Goal: Browse casually: Explore the website without a specific task or goal

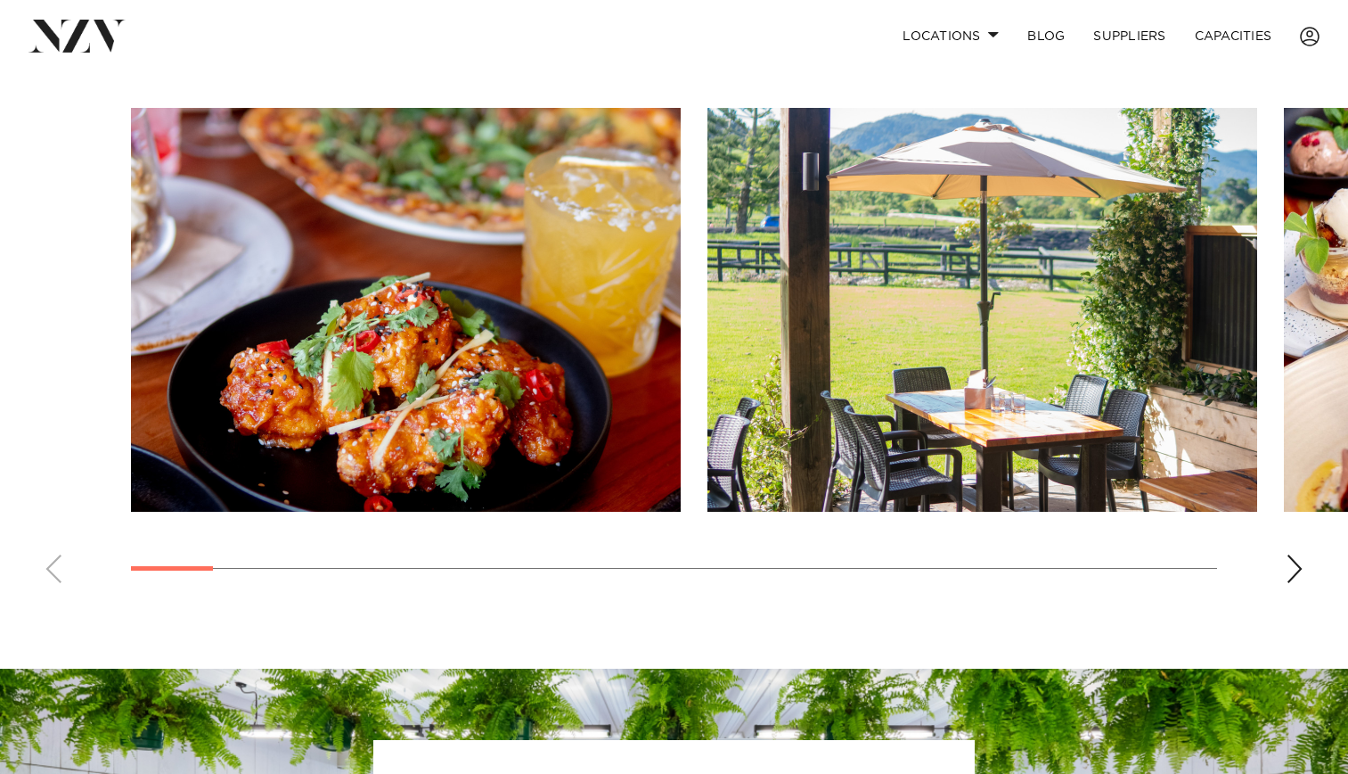
scroll to position [1220, 0]
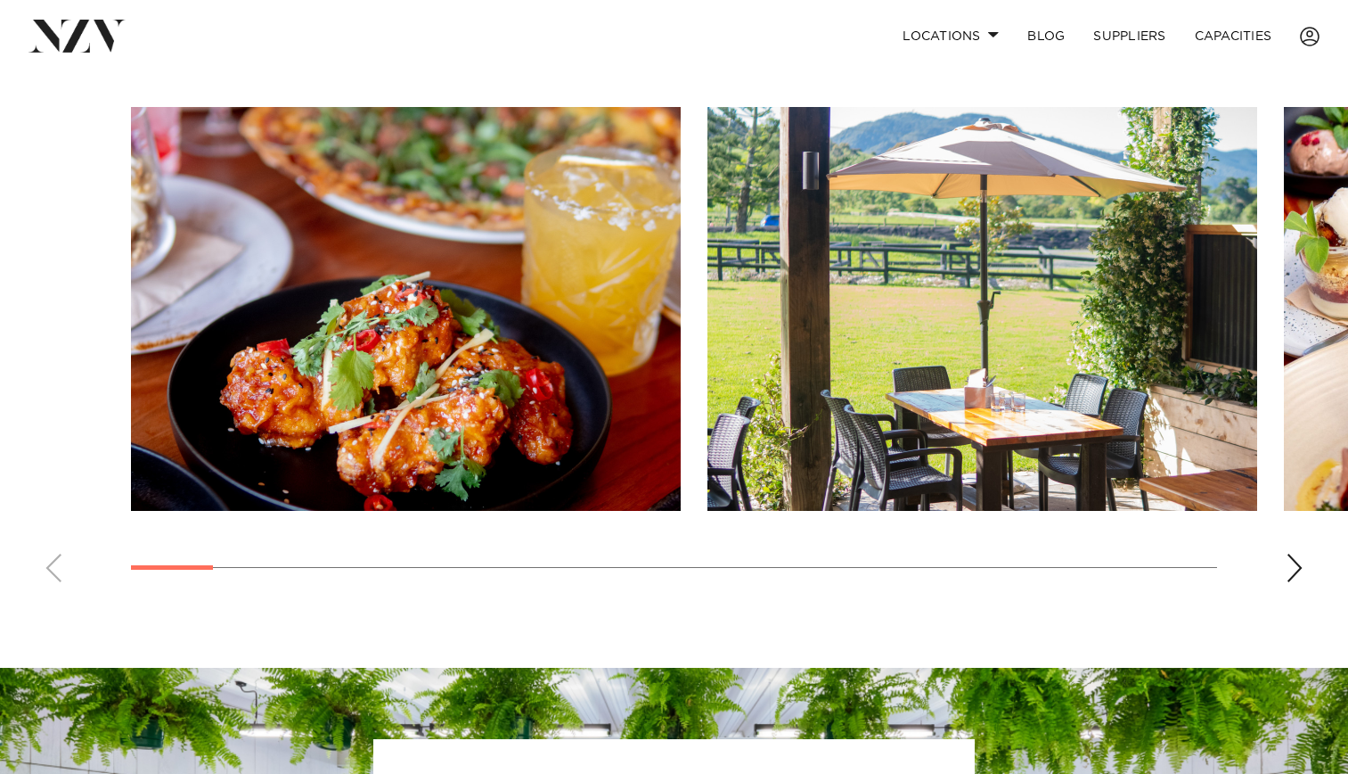
click at [1304, 573] on swiper-container at bounding box center [674, 351] width 1348 height 489
click at [1292, 571] on div "Next slide" at bounding box center [1295, 567] width 18 height 29
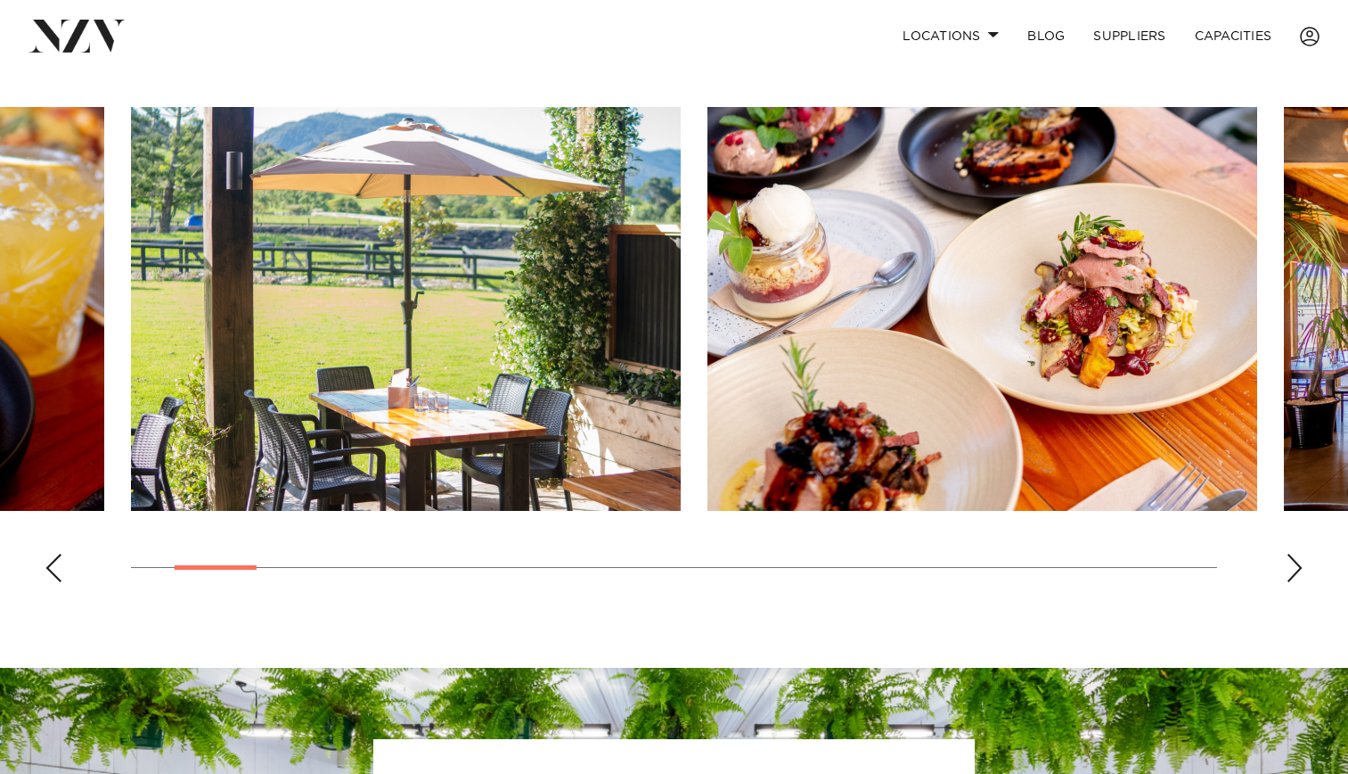
click at [1292, 571] on div "Next slide" at bounding box center [1295, 567] width 18 height 29
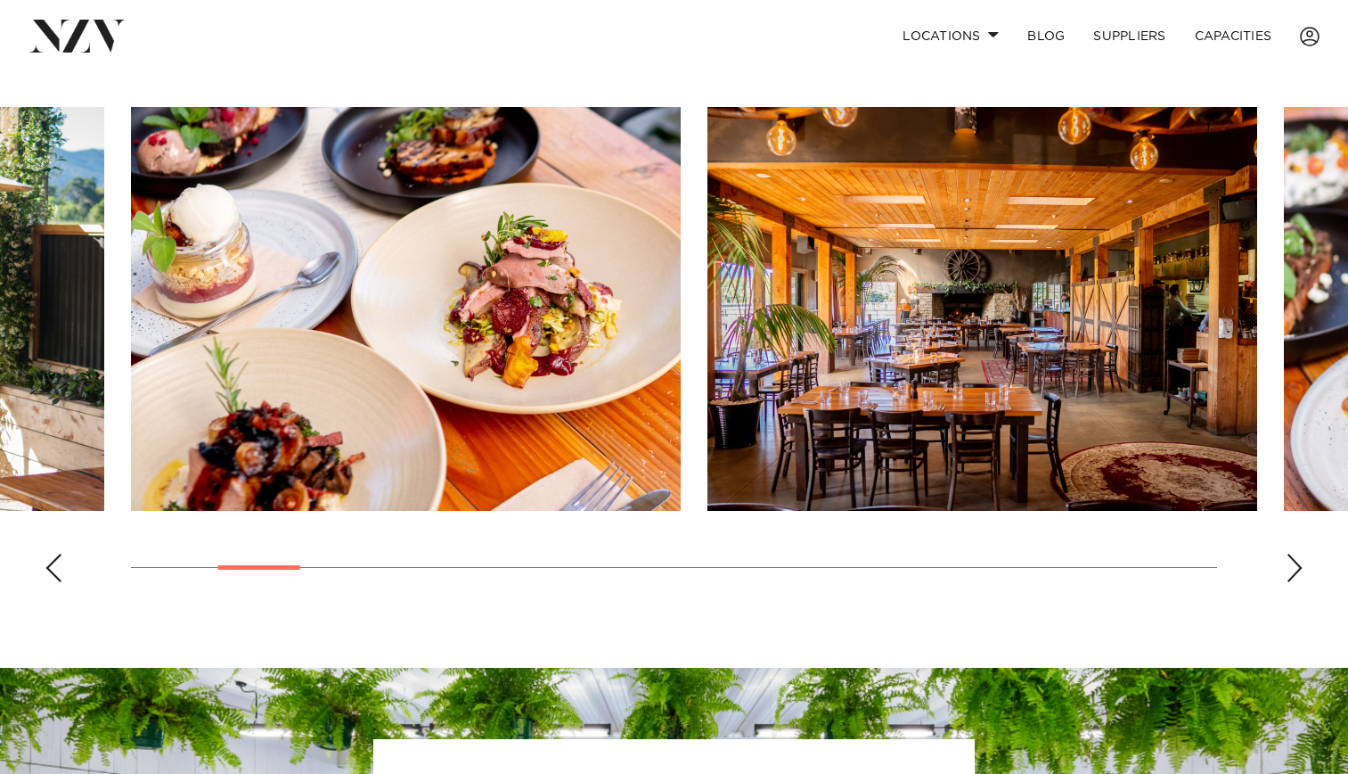
click at [1292, 571] on div "Next slide" at bounding box center [1295, 567] width 18 height 29
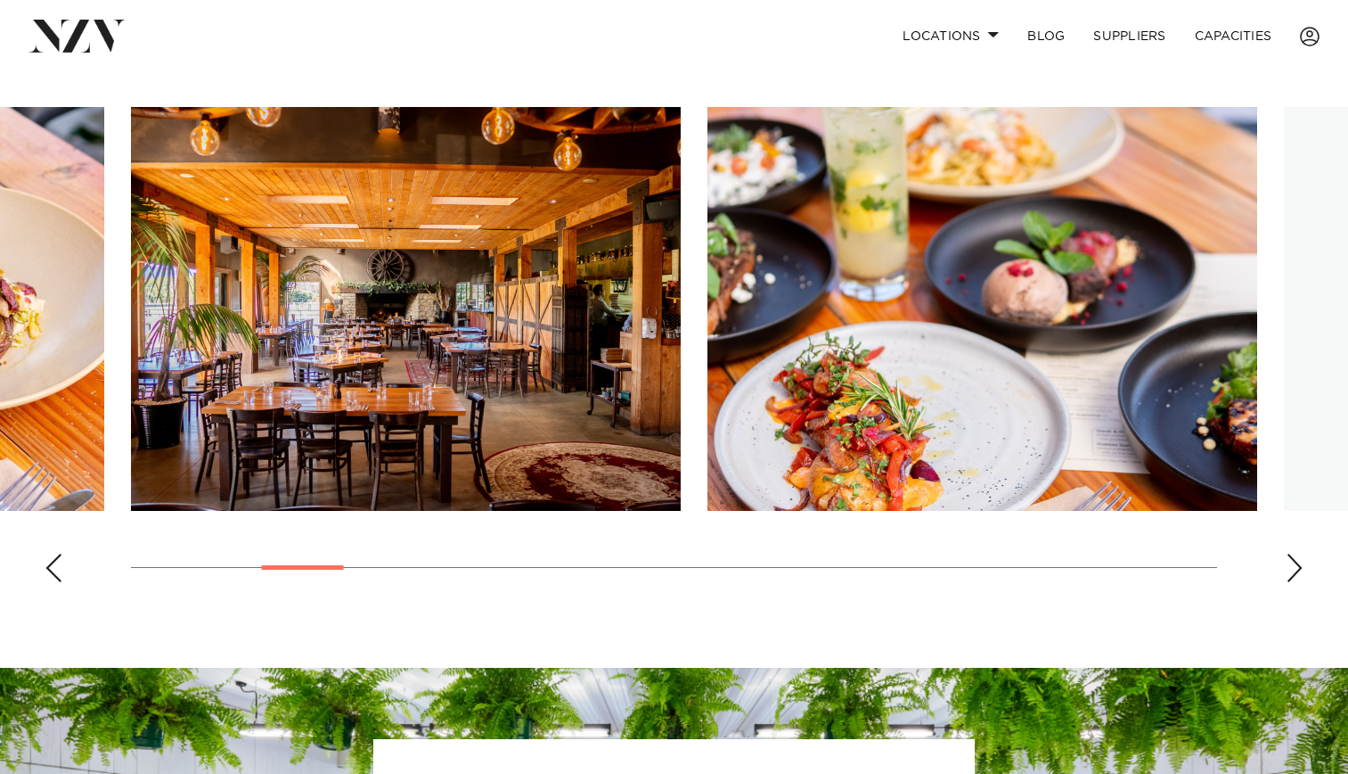
click at [1292, 571] on div "Next slide" at bounding box center [1295, 567] width 18 height 29
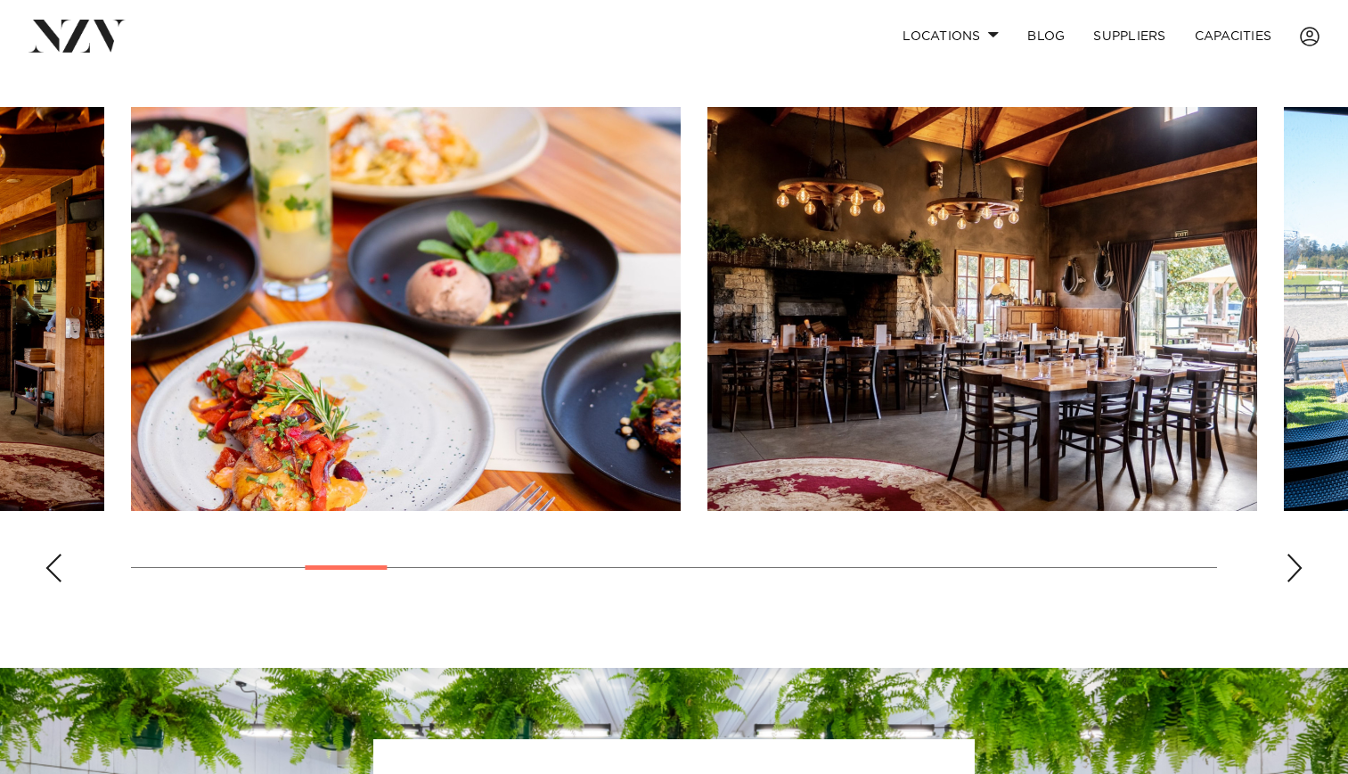
click at [1292, 571] on div "Next slide" at bounding box center [1295, 567] width 18 height 29
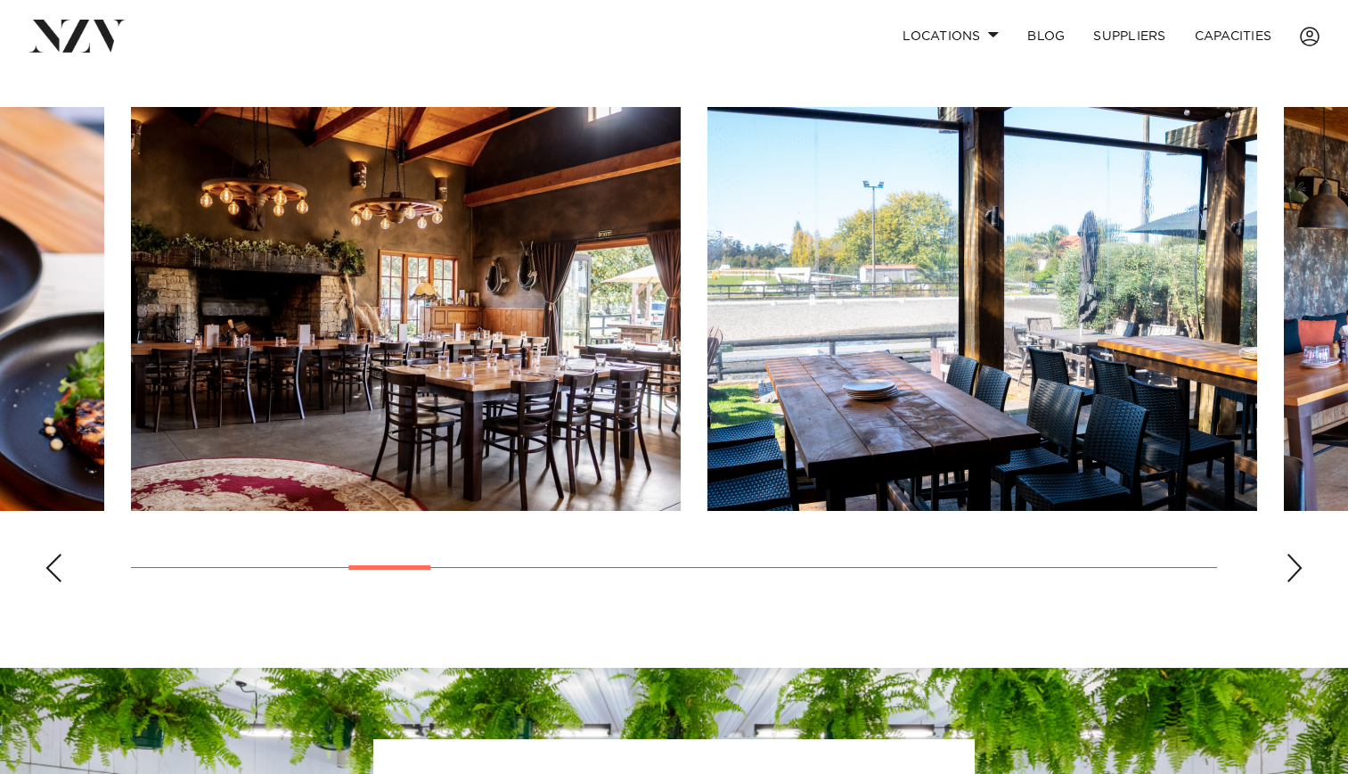
click at [1292, 571] on div "Next slide" at bounding box center [1295, 567] width 18 height 29
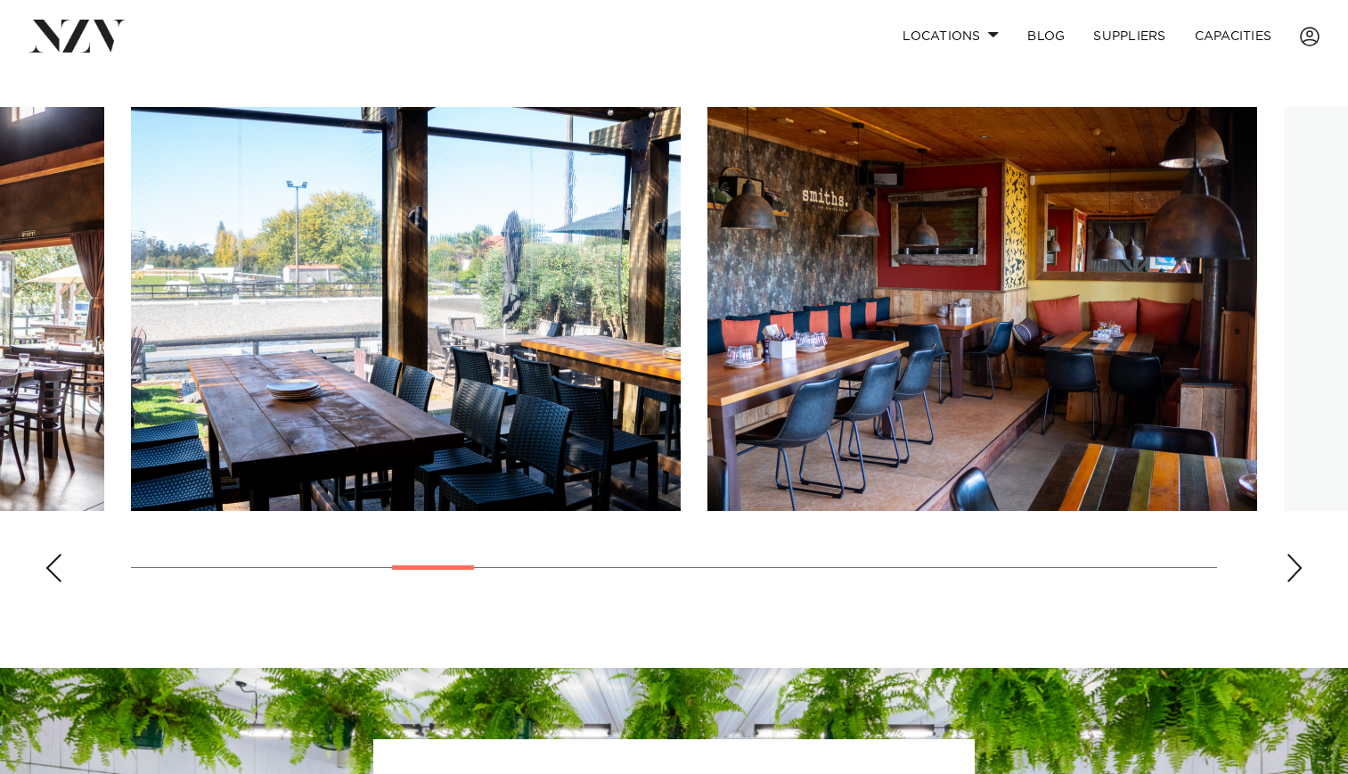
click at [1292, 571] on div "Next slide" at bounding box center [1295, 567] width 18 height 29
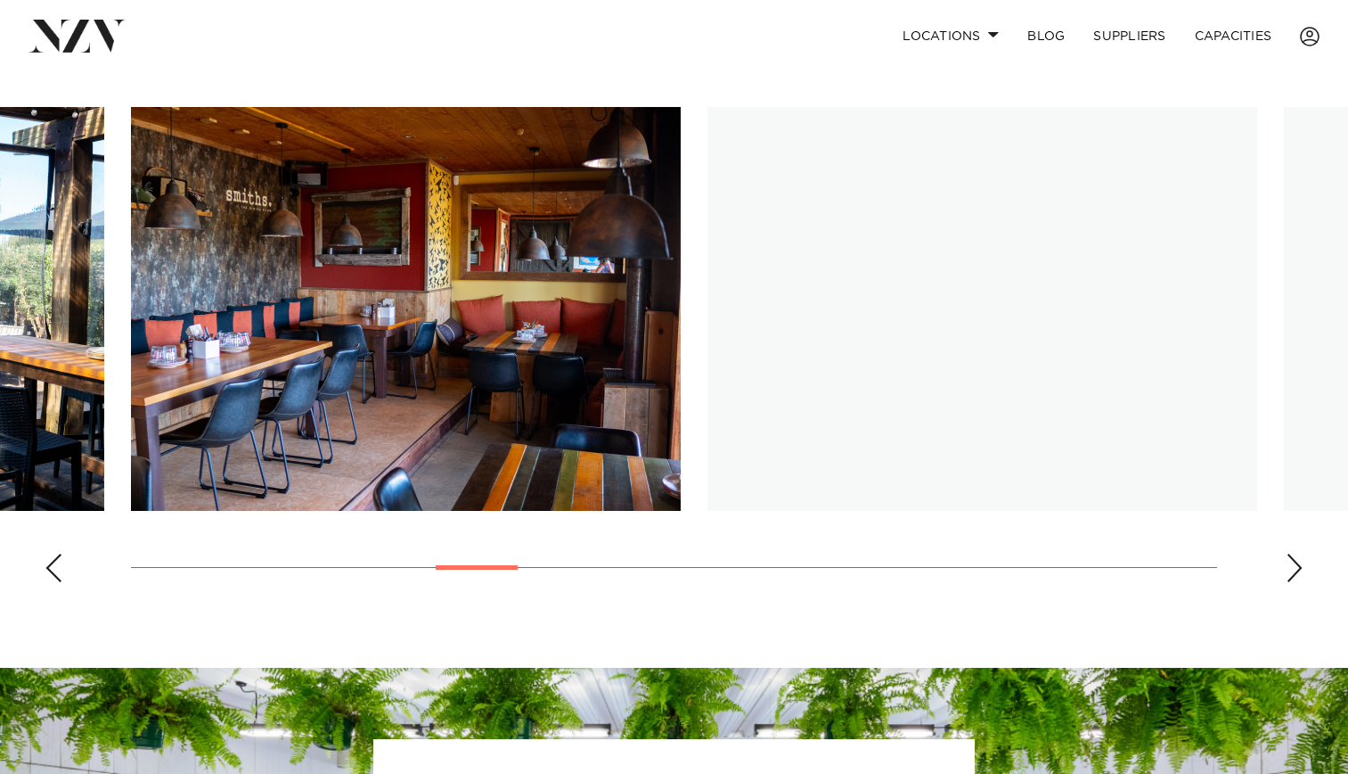
click at [1292, 571] on div "Next slide" at bounding box center [1295, 567] width 18 height 29
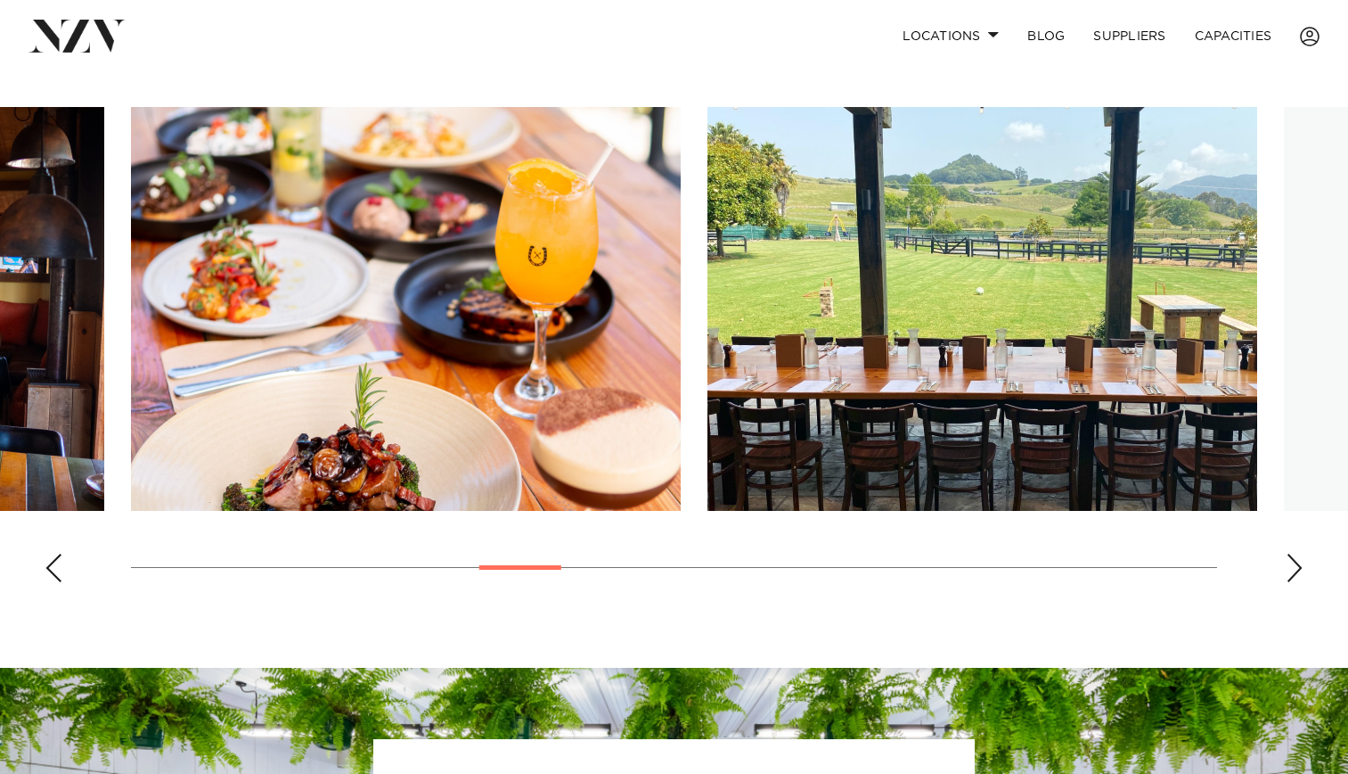
click at [1292, 571] on div "Next slide" at bounding box center [1295, 567] width 18 height 29
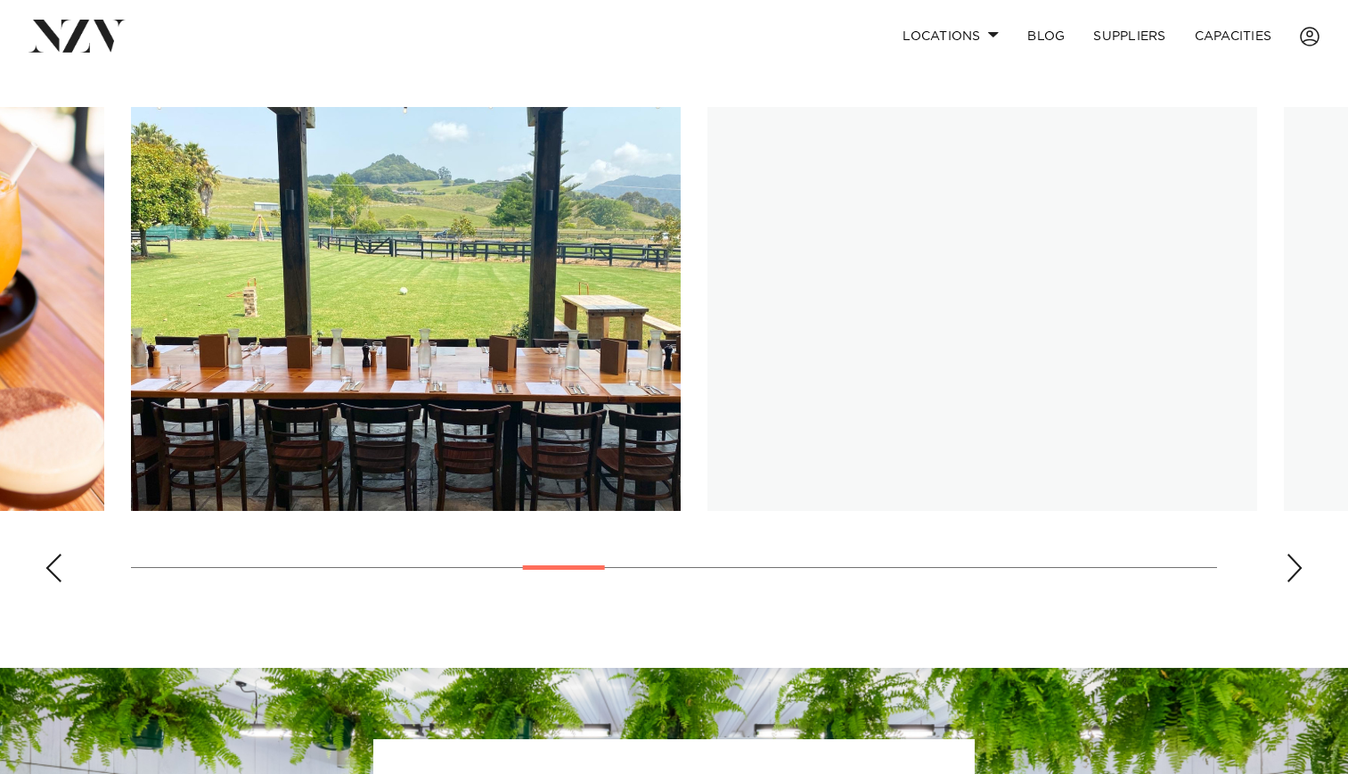
click at [1292, 571] on div "Next slide" at bounding box center [1295, 567] width 18 height 29
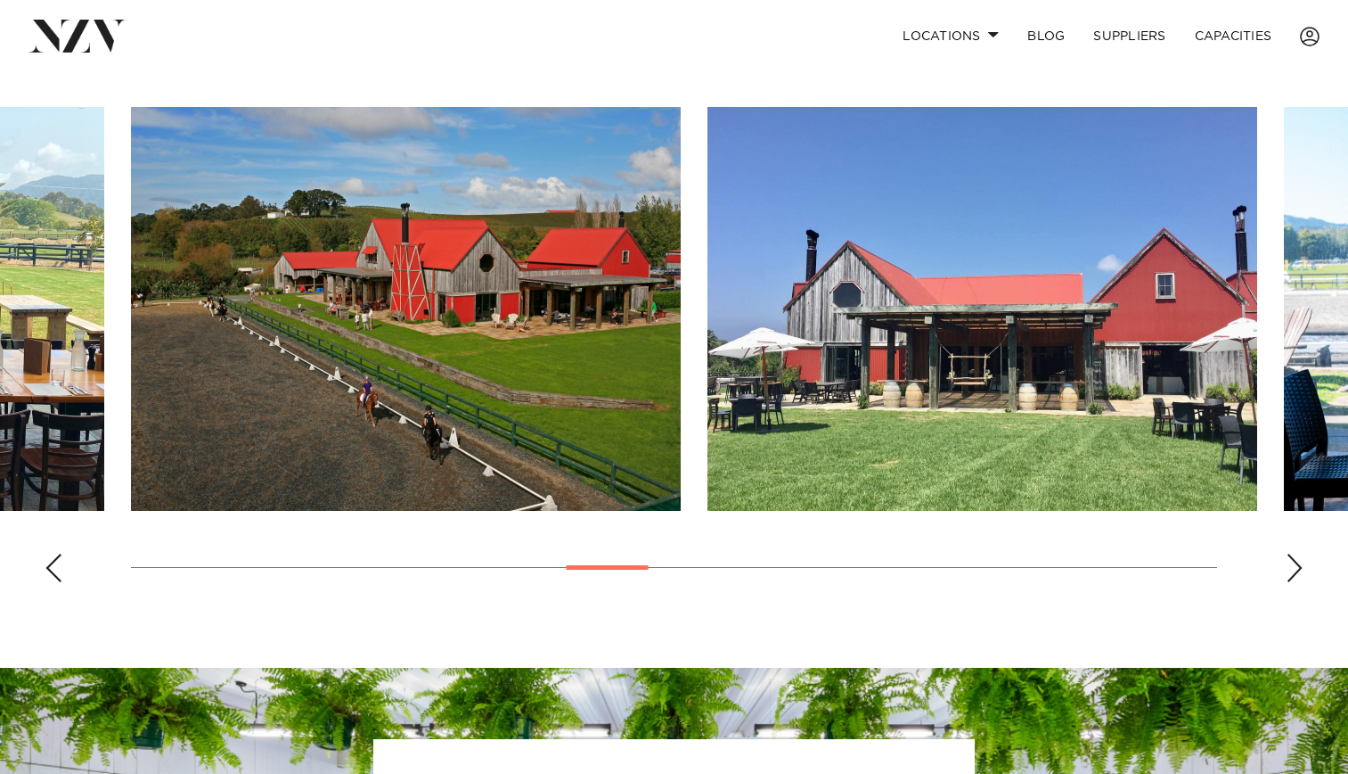
click at [1285, 573] on swiper-container at bounding box center [674, 351] width 1348 height 489
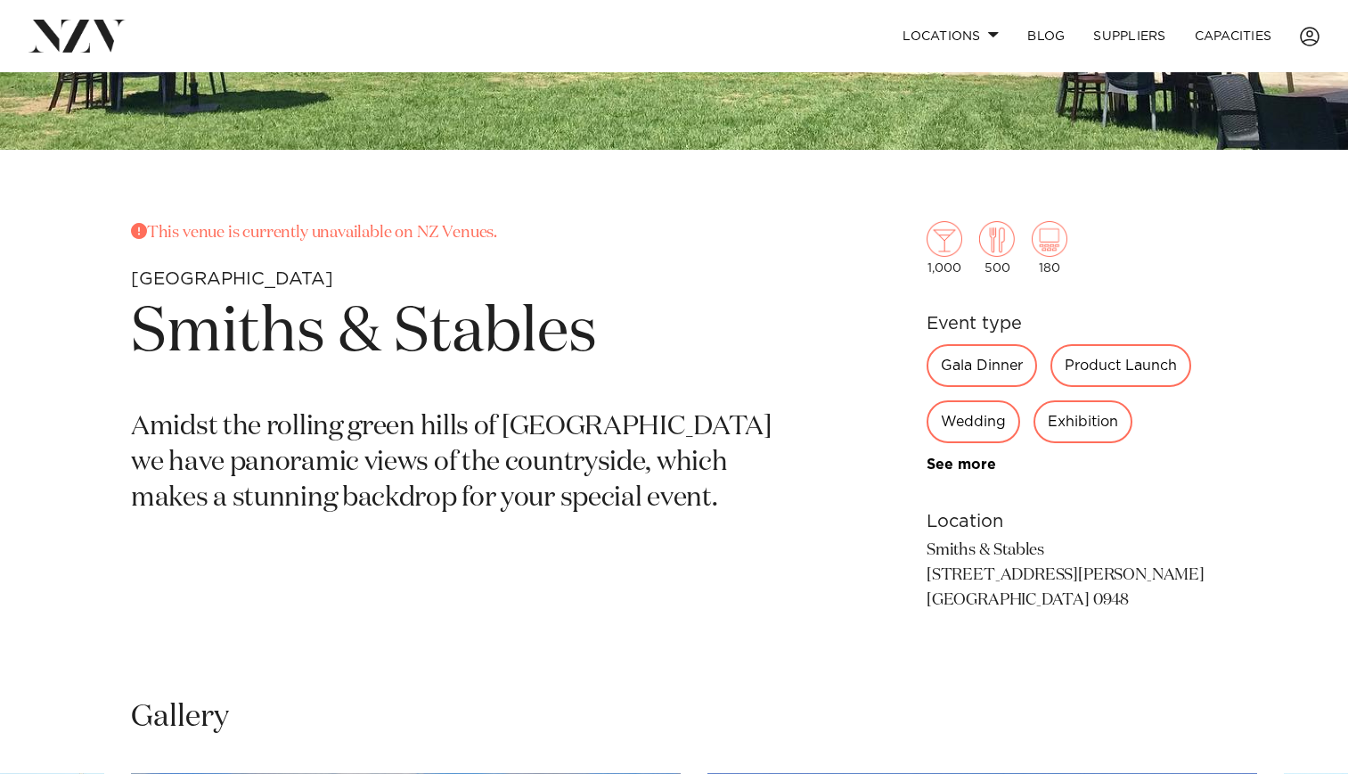
scroll to position [545, 0]
